Goal: Find specific page/section: Find specific page/section

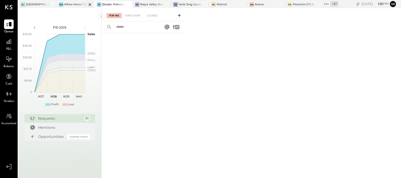
click at [76, 3] on div "White Horse Tavern" at bounding box center [75, 5] width 23 height 4
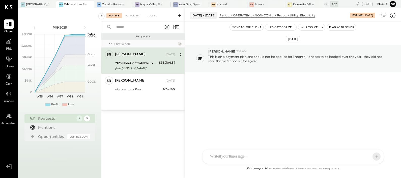
click at [143, 60] on div "7125 Non-Controllable Expenses:Property Expenses:Utility, Electricity [URL][DOM…" at bounding box center [136, 65] width 42 height 11
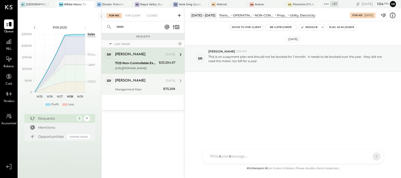
click at [141, 87] on div "Management Fees" at bounding box center [138, 89] width 47 height 5
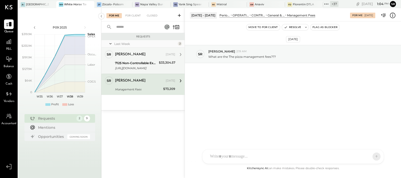
click at [139, 66] on div "[URL][DOMAIN_NAME]" at bounding box center [136, 68] width 42 height 5
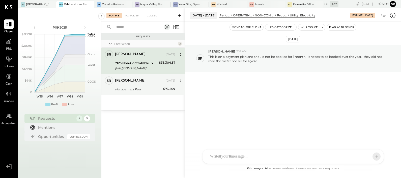
click at [131, 84] on div "[PERSON_NAME] [DATE]" at bounding box center [145, 80] width 60 height 7
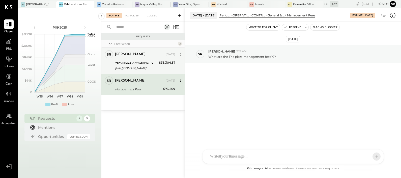
click at [137, 59] on div "[PERSON_NAME] [DATE] 7125 Non-Controllable Expenses:Property Expenses:Utility, …" at bounding box center [145, 60] width 60 height 21
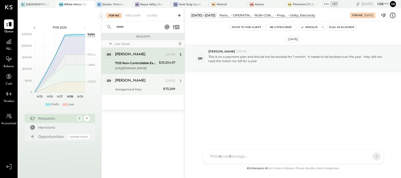
click at [133, 84] on div "[PERSON_NAME] [DATE]" at bounding box center [145, 80] width 60 height 9
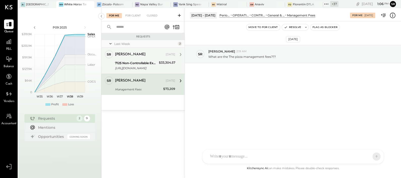
click at [133, 64] on div "7125 Non-Controllable Expenses:Property Expenses:Utility, Electricity" at bounding box center [136, 63] width 42 height 5
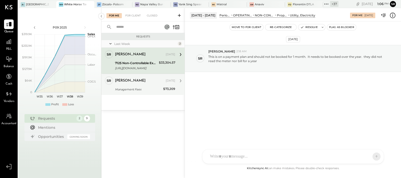
click at [138, 88] on div "Management Fees" at bounding box center [138, 89] width 47 height 5
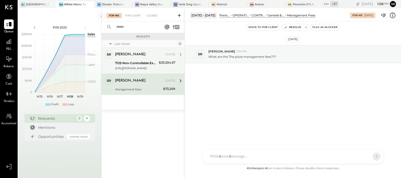
click at [142, 66] on div "[URL][DOMAIN_NAME]" at bounding box center [136, 68] width 42 height 5
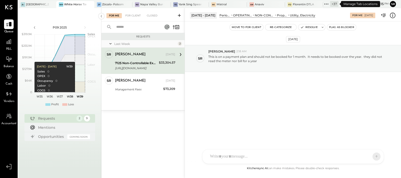
click at [327, 3] on icon at bounding box center [326, 4] width 7 height 7
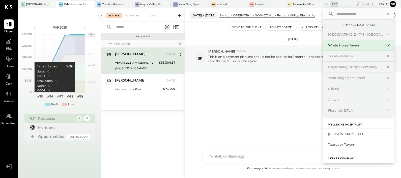
click at [339, 14] on input "text" at bounding box center [358, 13] width 47 height 9
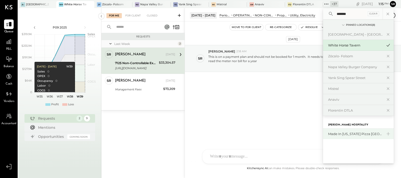
type input "*******"
click at [345, 134] on div "Made in [US_STATE] Pizza [GEOGRAPHIC_DATA]" at bounding box center [355, 133] width 54 height 5
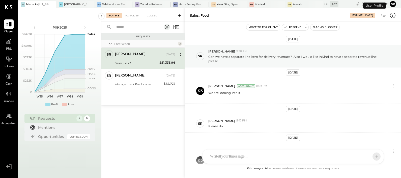
scroll to position [140, 0]
